Goal: Task Accomplishment & Management: Use online tool/utility

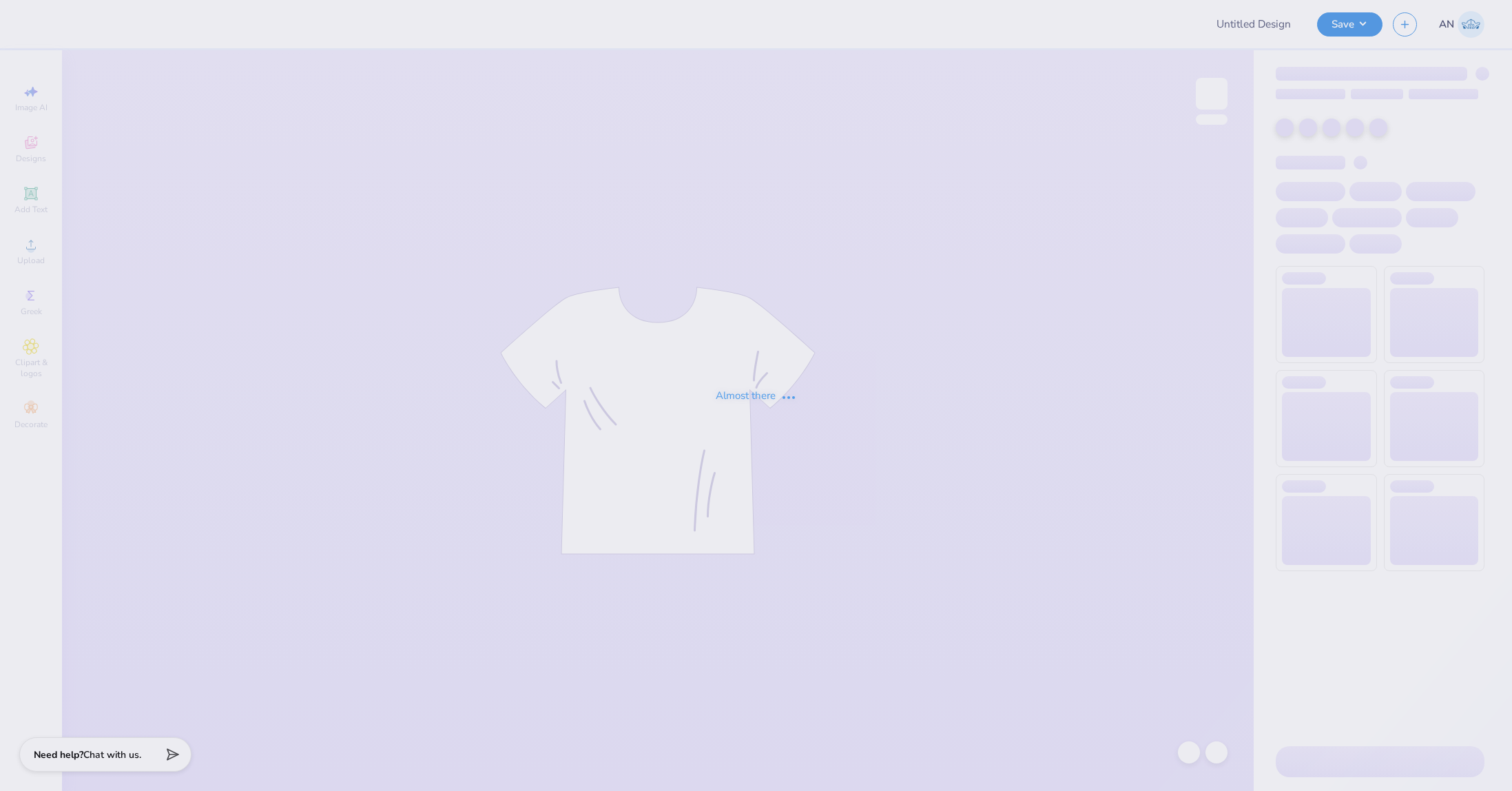
type input "FPS239622"
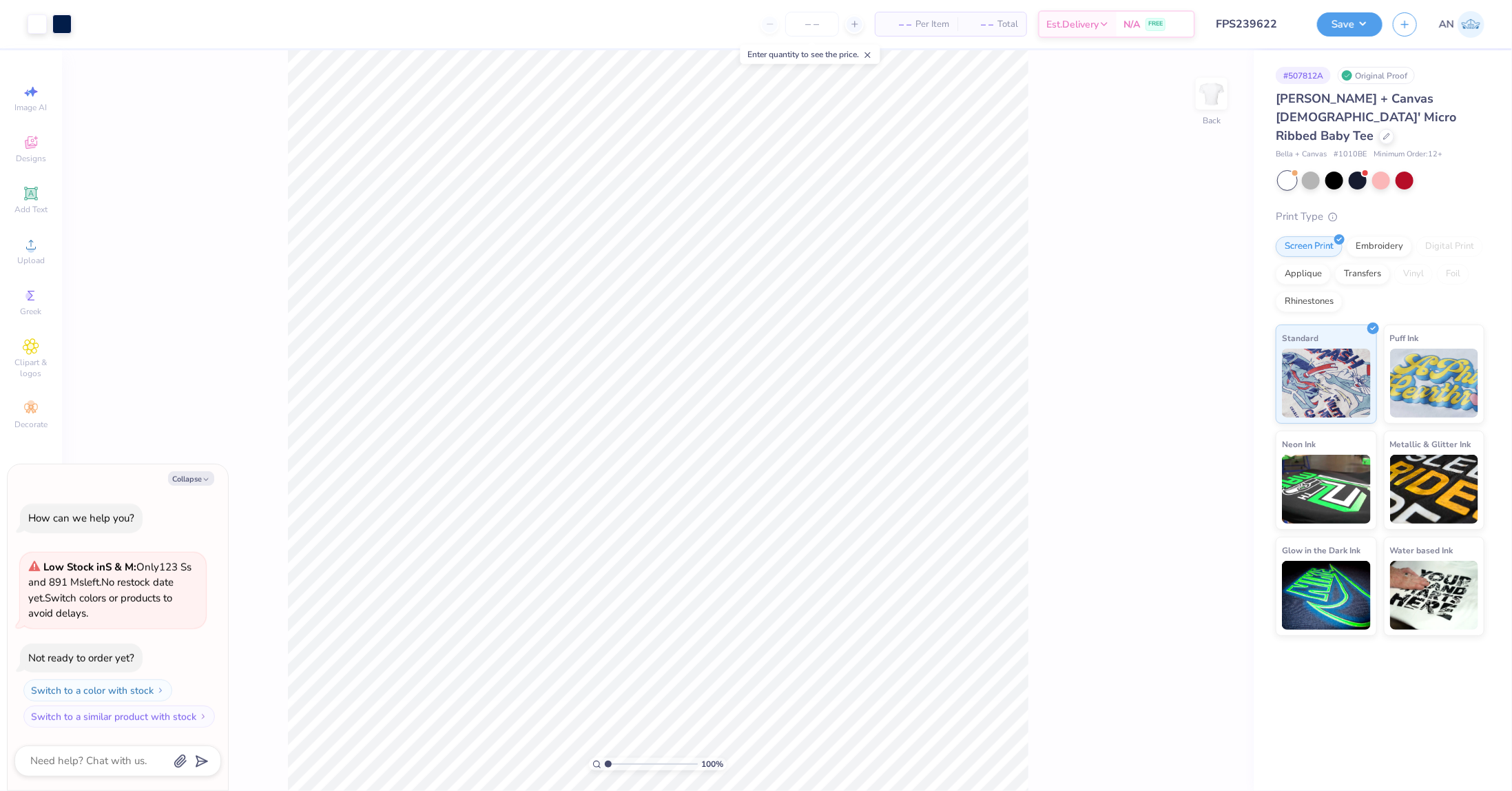
type textarea "x"
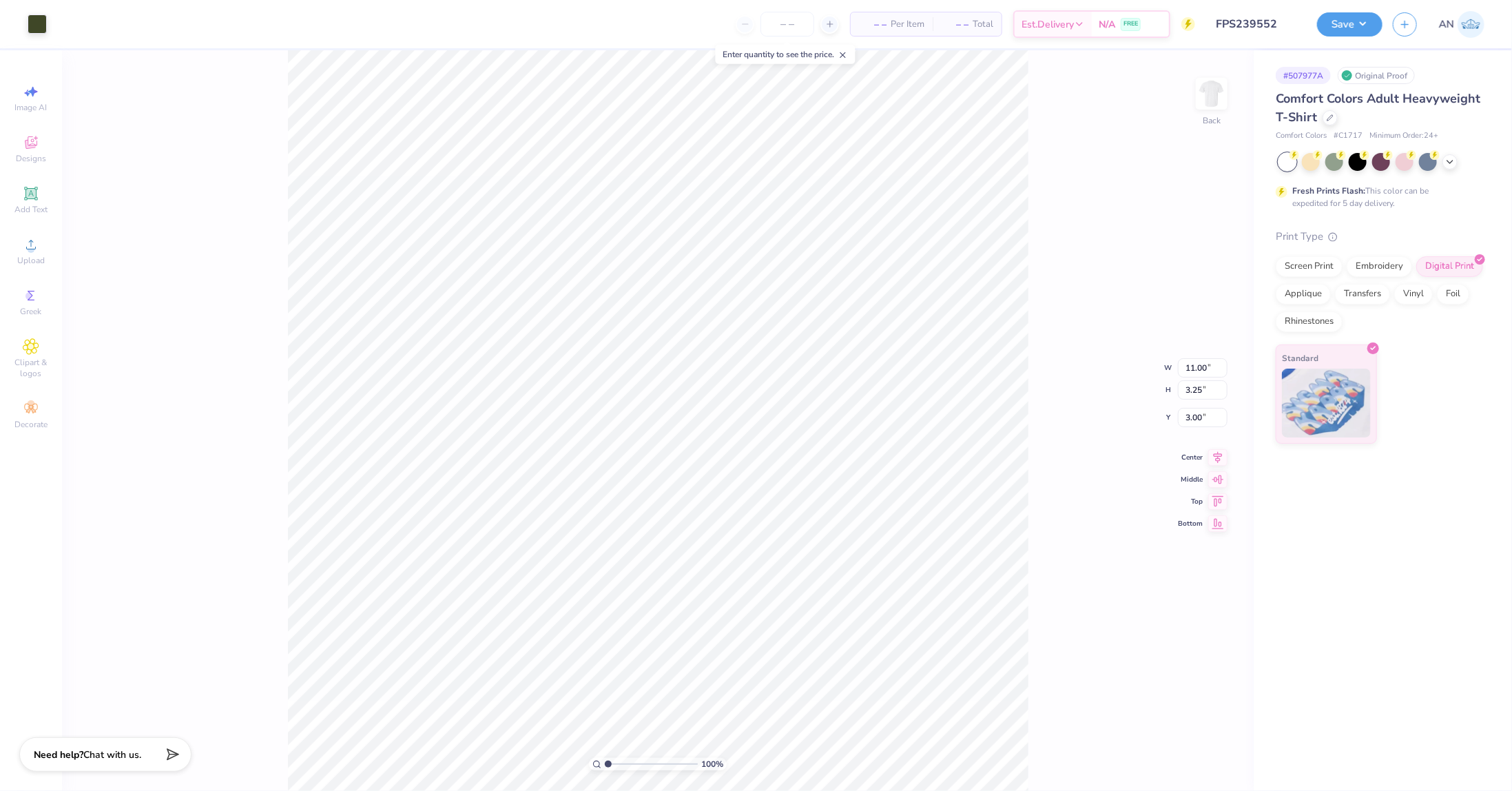
type input "9.33"
type input "9.46"
type input "4.04"
type input "11.00"
type input "3.25"
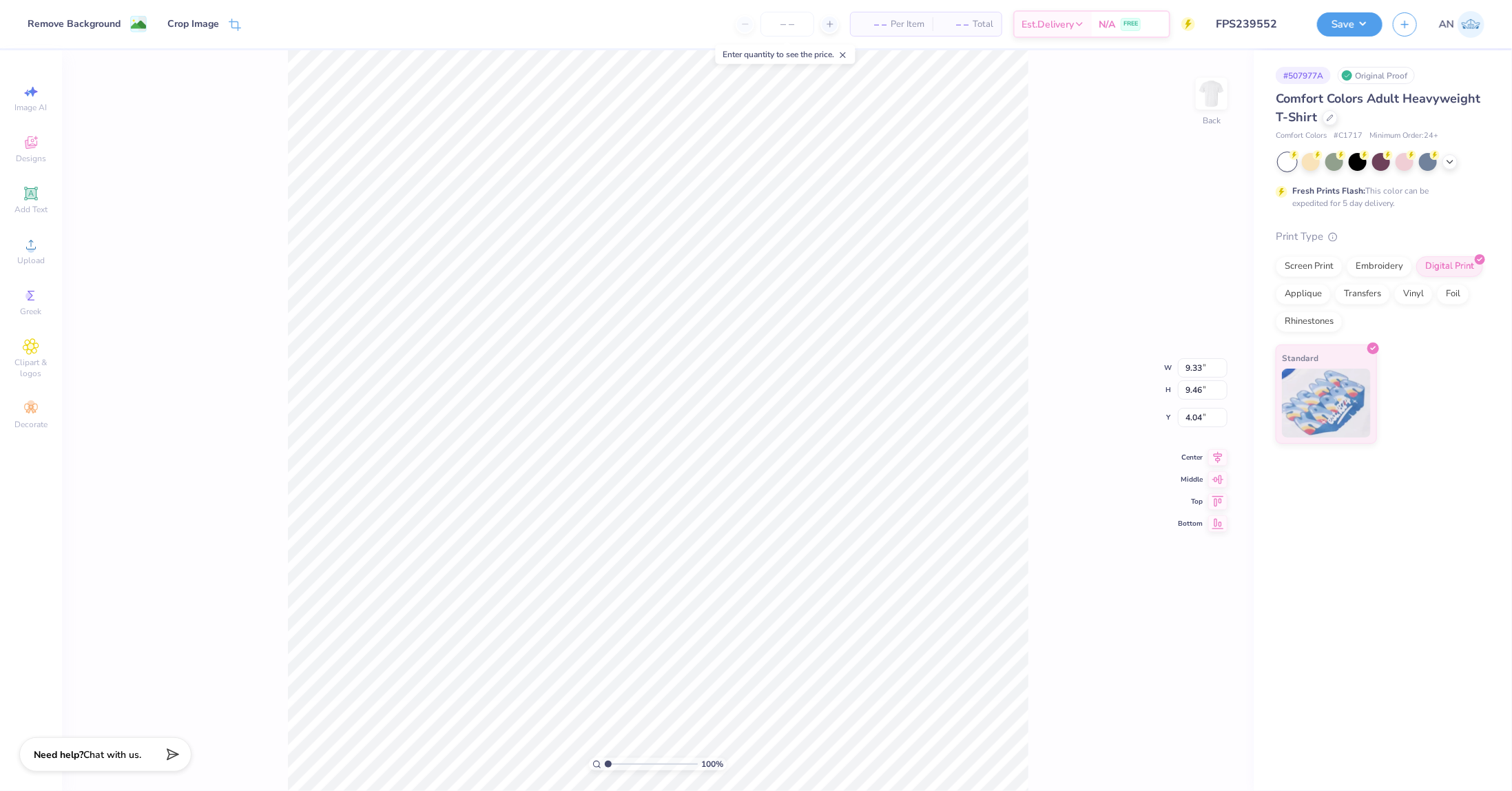
type input "3.00"
type input "9.33"
type input "9.46"
type input "4.04"
type input "11.00"
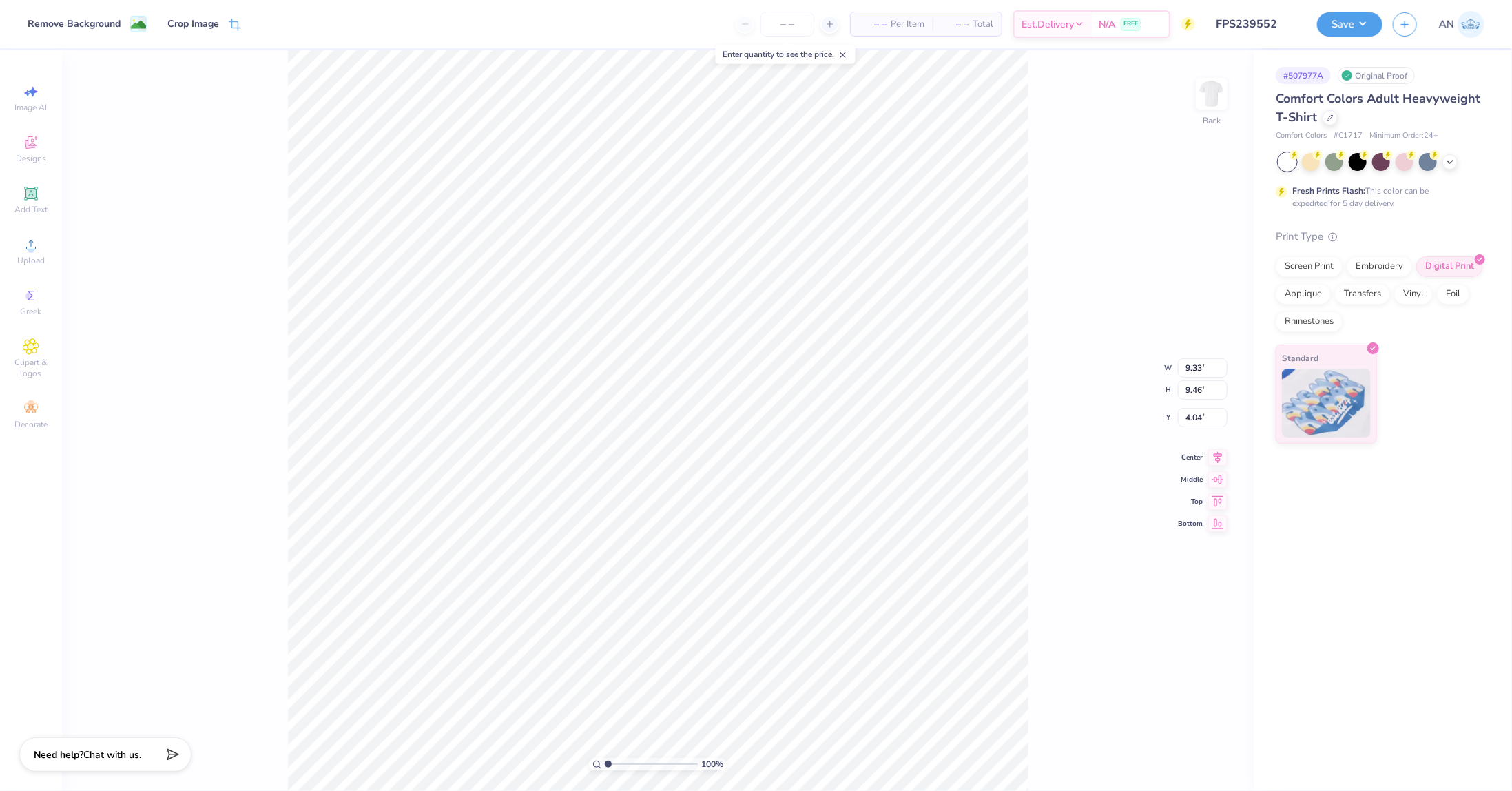
type input "3.25"
type input "3.00"
type input "9.07"
type input "3.04"
type input "9.33"
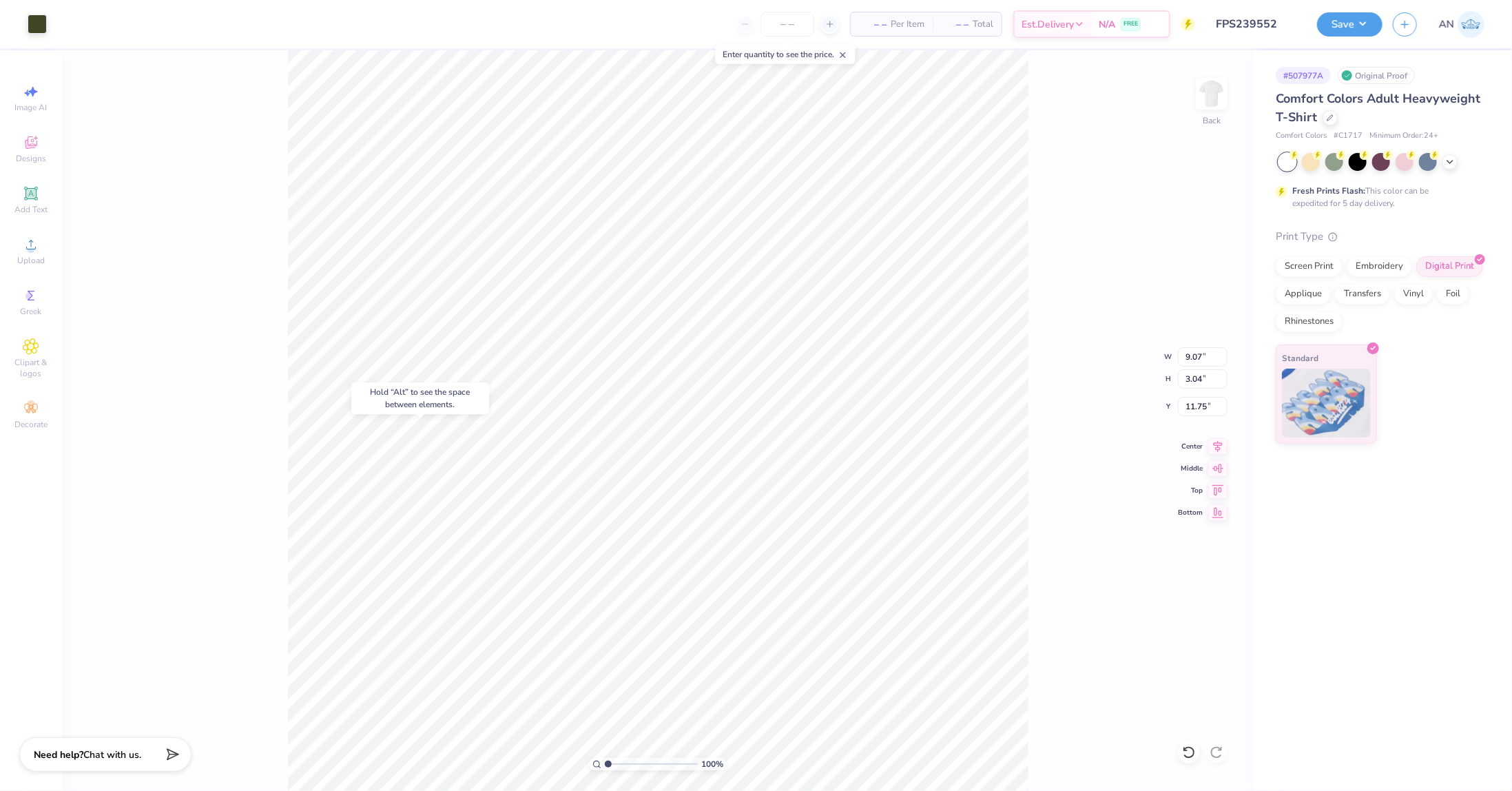
type input "9.46"
type input "4.04"
type input "11.00"
type input "3.25"
type input "3.00"
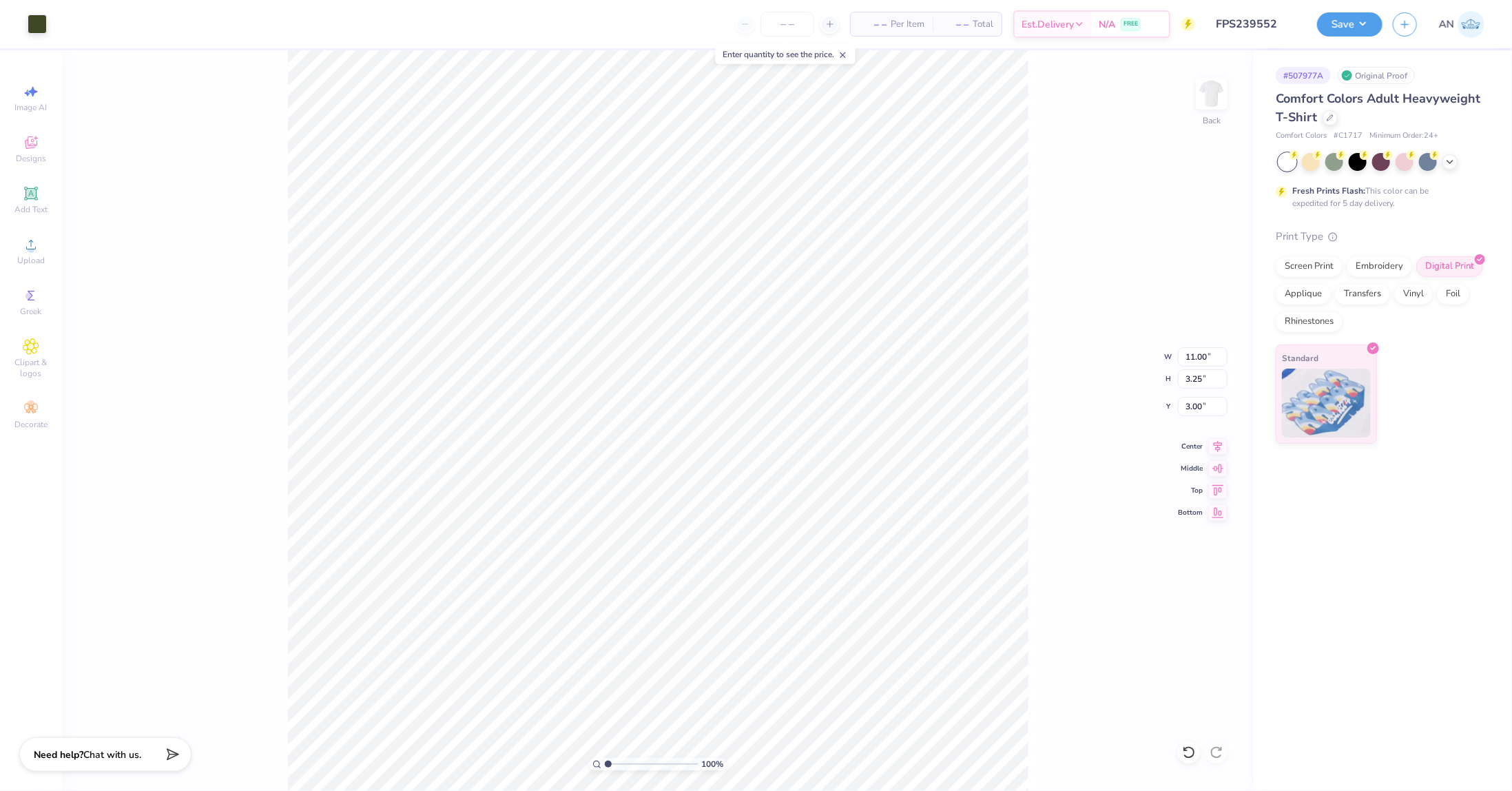
type input "12.06"
type input "3.56"
type input "2.69"
type input "9.33"
type input "9.46"
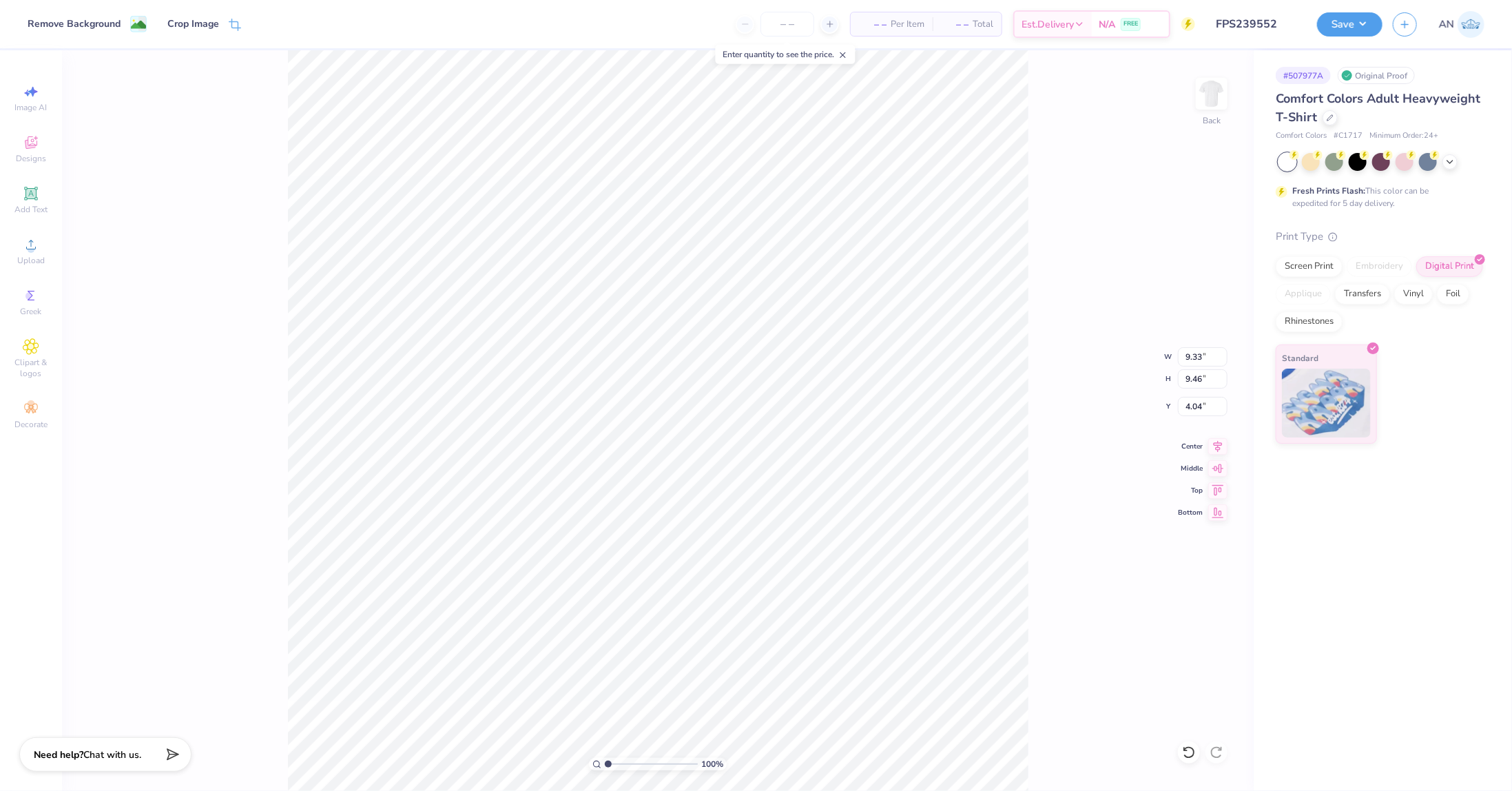
type input "4.09"
type input "9.07"
type input "3.04"
type input "11.81"
type input "9.82"
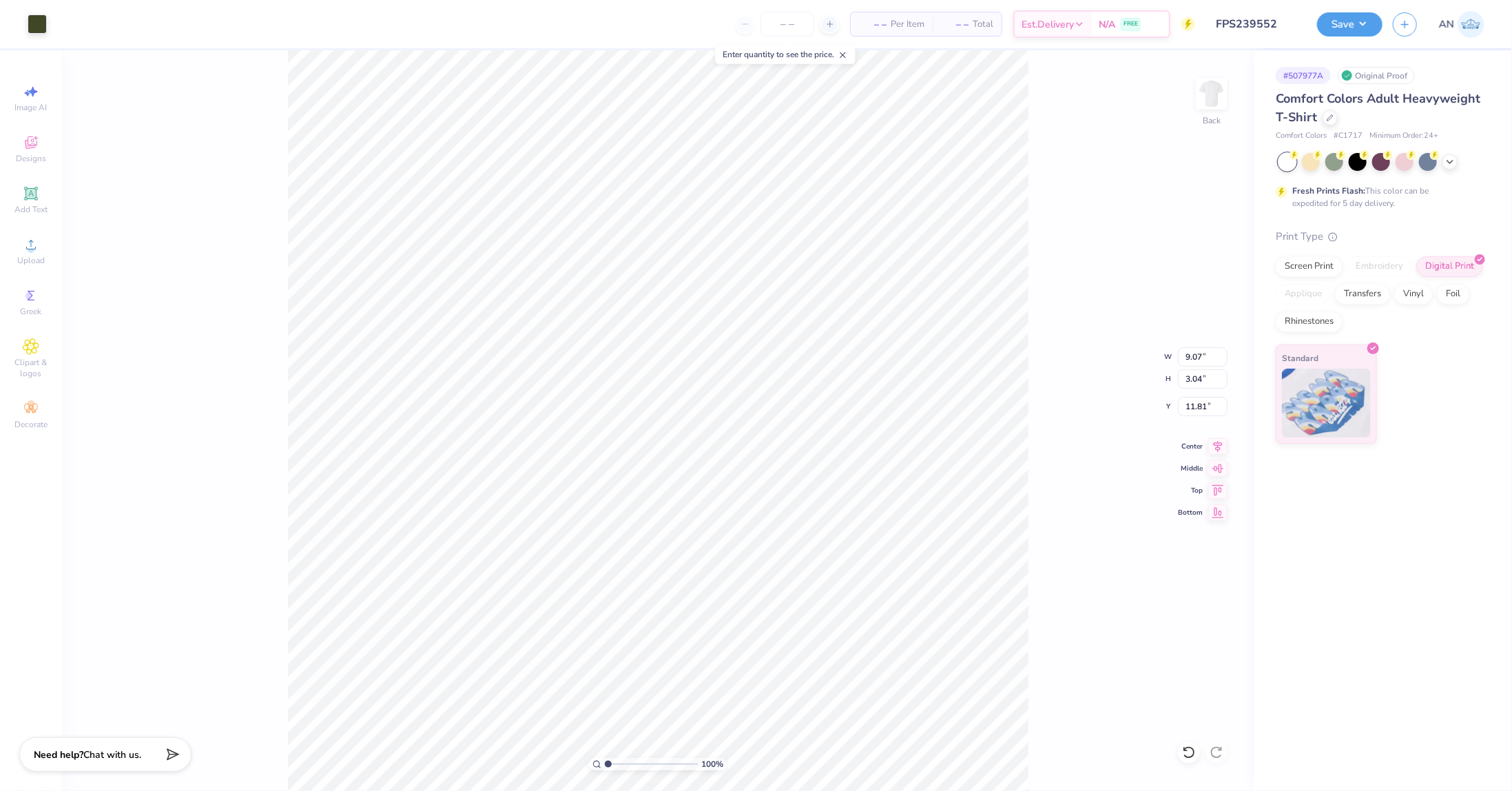
type input "3.29"
type input "11.90"
type input "10.59"
type input "10.98"
type input "3.19"
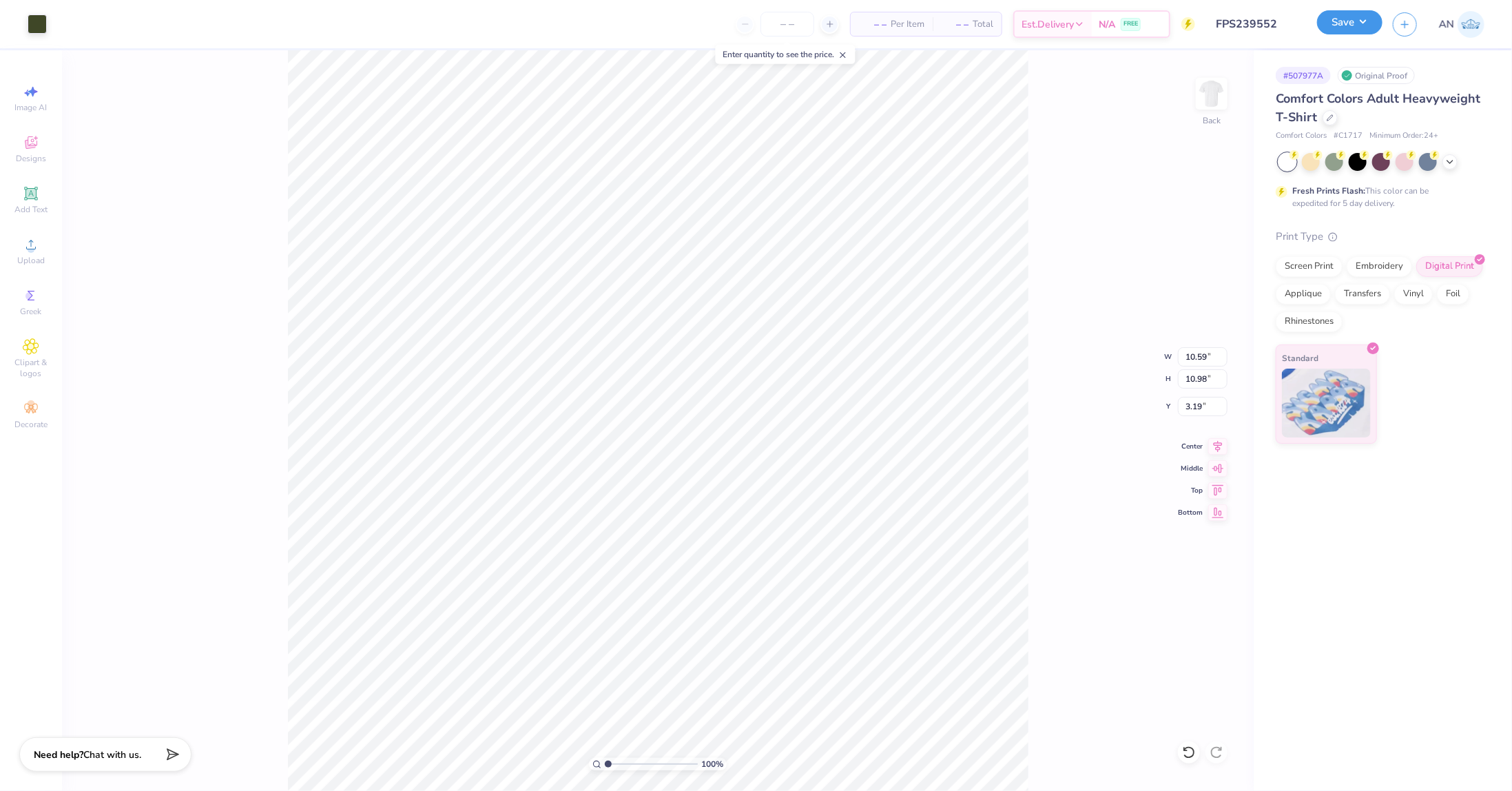
click at [1371, 30] on button "Save" at bounding box center [1350, 23] width 66 height 24
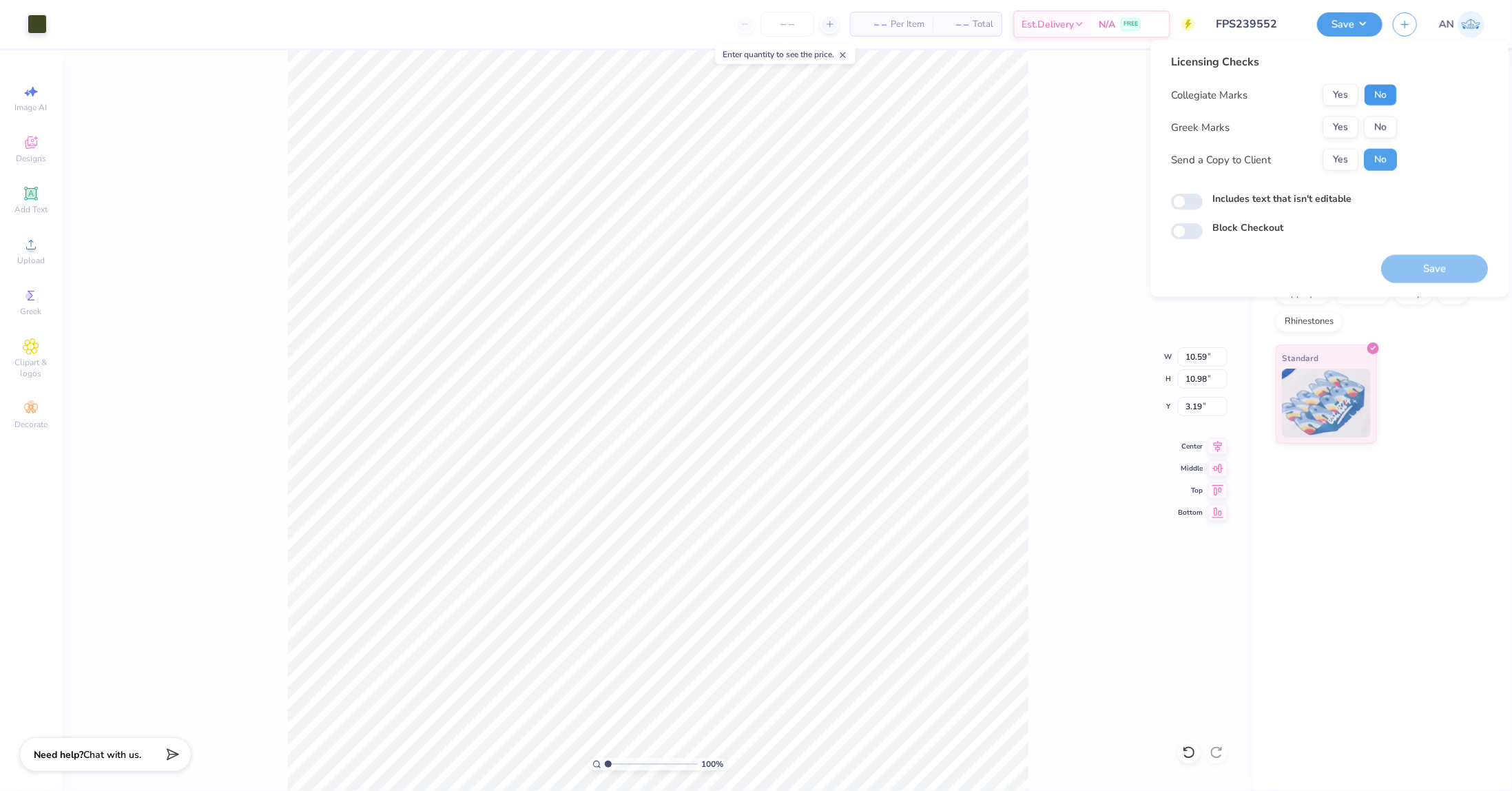
click at [1392, 92] on button "No" at bounding box center [1380, 95] width 33 height 22
click at [1385, 122] on button "No" at bounding box center [1380, 127] width 33 height 22
click at [1434, 266] on button "Save" at bounding box center [1434, 269] width 107 height 28
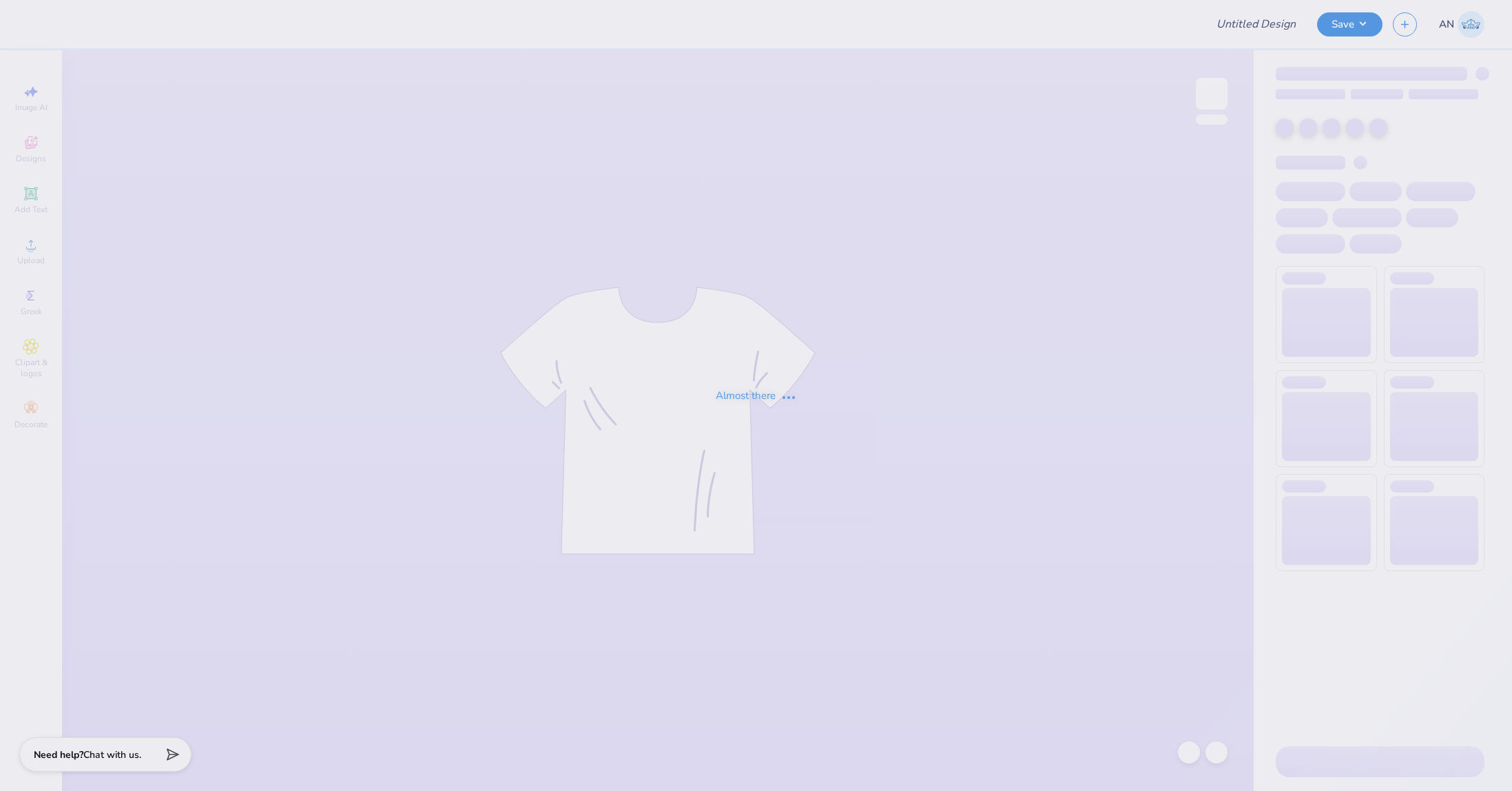
type input "FPS239553"
type input "FPS239554"
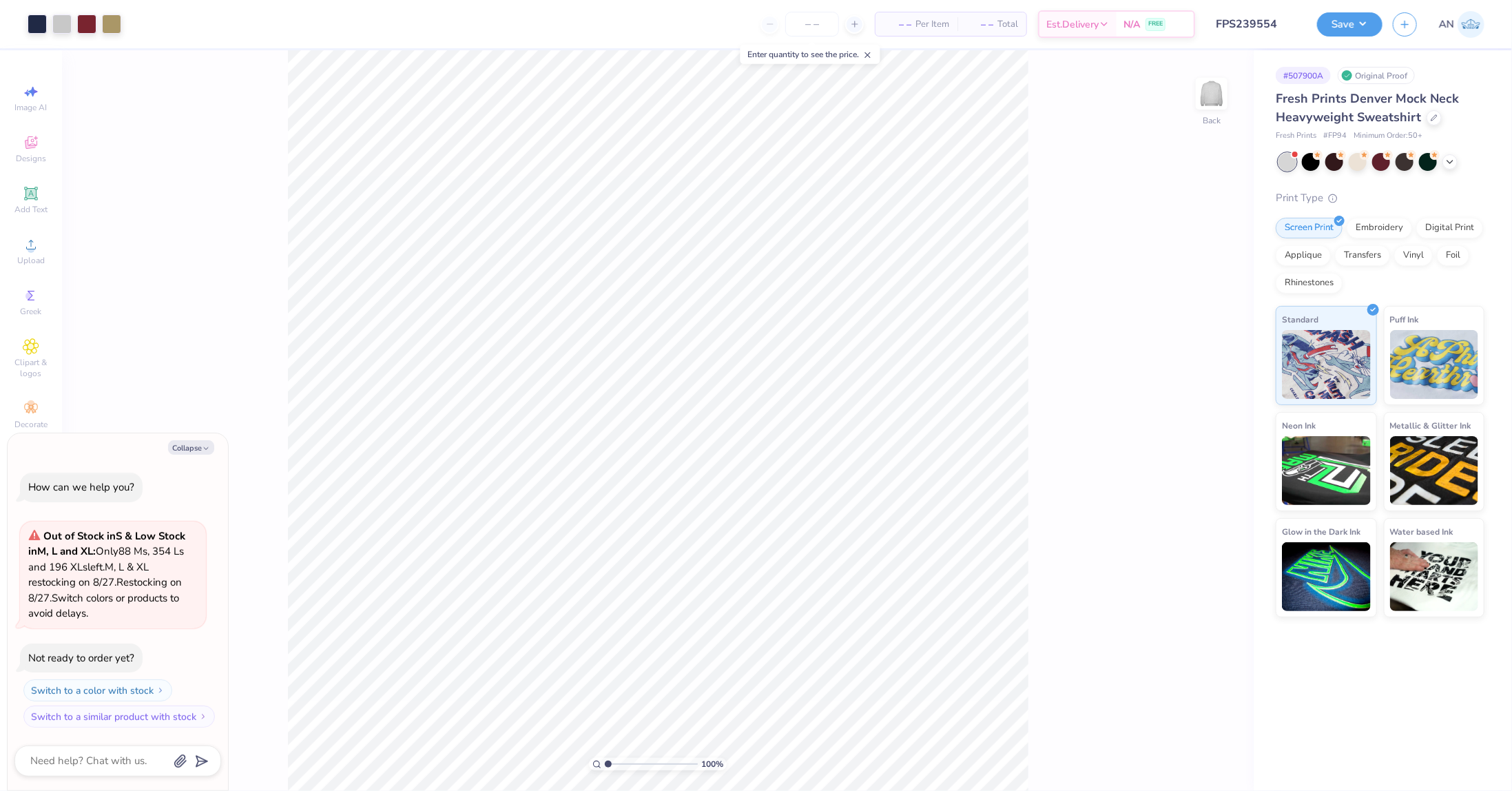
click at [1031, 462] on div "100 % Back" at bounding box center [657, 420] width 1191 height 740
type textarea "x"
type input "10.46"
type input "7.97"
type input "3.17"
